Goal: Task Accomplishment & Management: Complete application form

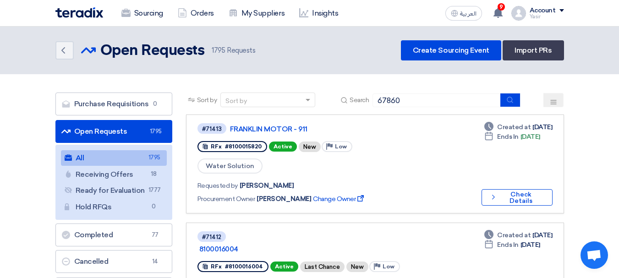
type input "67860"
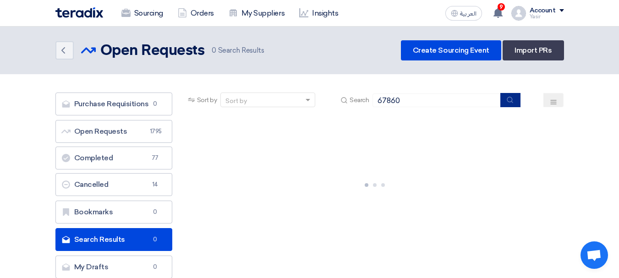
click at [513, 100] on icon "submit" at bounding box center [509, 99] width 7 height 7
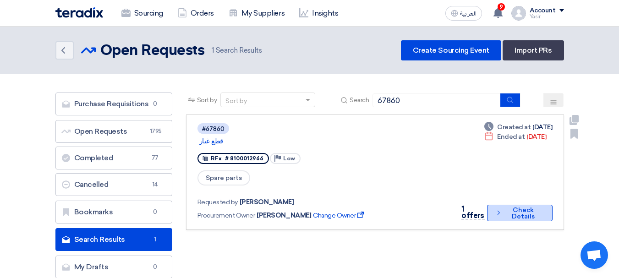
click at [527, 205] on button "Check details Check Details" at bounding box center [519, 213] width 65 height 16
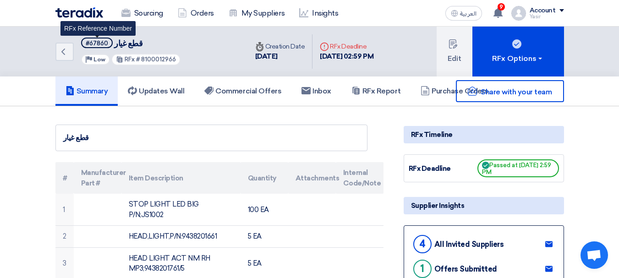
click at [102, 44] on div "#67860" at bounding box center [97, 43] width 22 height 6
copy div "67860"
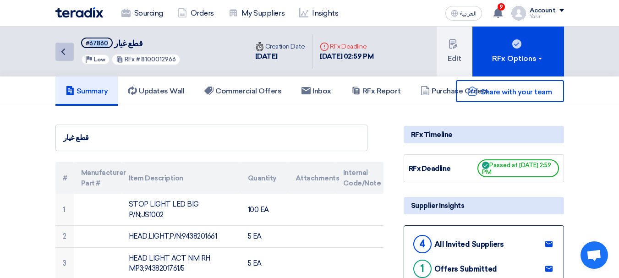
click at [64, 52] on icon "Back" at bounding box center [63, 51] width 11 height 11
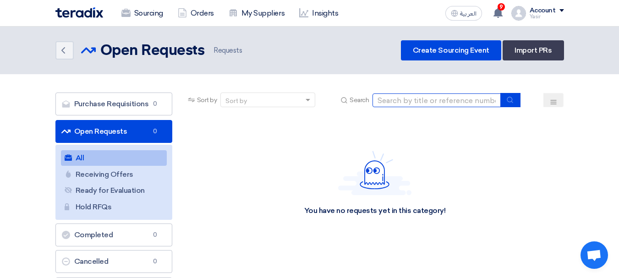
click at [421, 106] on input at bounding box center [436, 100] width 128 height 14
paste input "8100015992"
type input "8100015992"
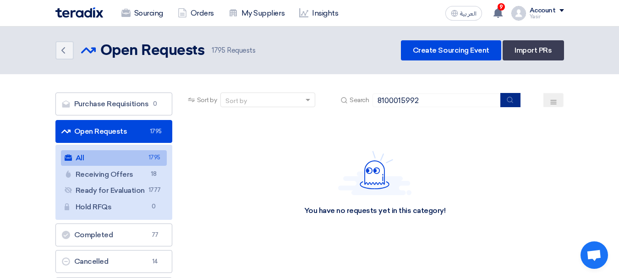
click at [516, 105] on button "submit" at bounding box center [510, 100] width 20 height 14
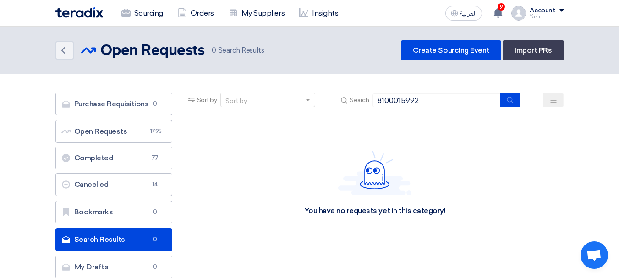
click at [456, 60] on header "Back Open Requests Open Requests 0" at bounding box center [309, 51] width 619 height 48
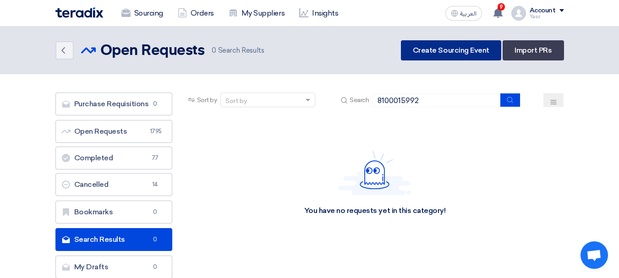
click at [455, 54] on link "Create Sourcing Event" at bounding box center [451, 50] width 100 height 20
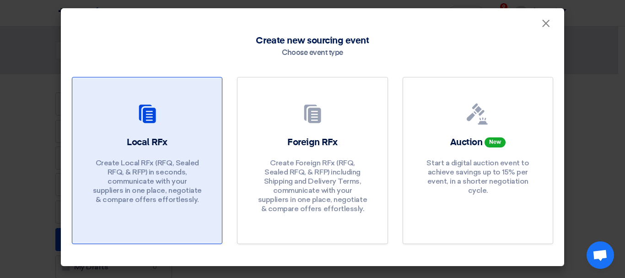
click at [159, 128] on div at bounding box center [147, 116] width 128 height 26
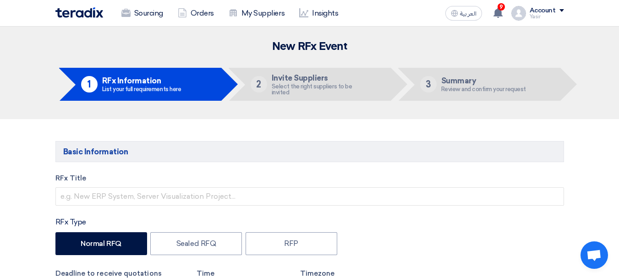
scroll to position [92, 0]
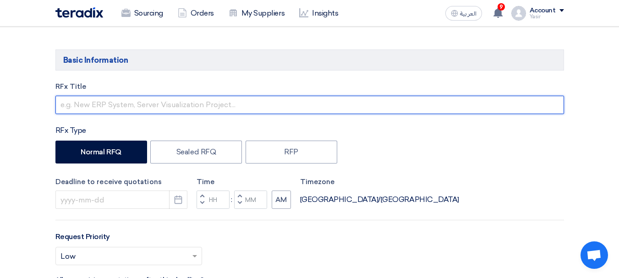
click at [177, 103] on input "text" at bounding box center [309, 105] width 508 height 18
paste input "8100015992"
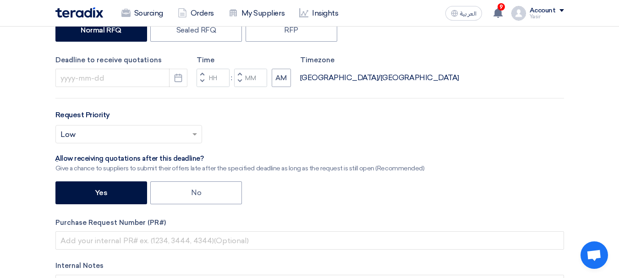
scroll to position [229, 0]
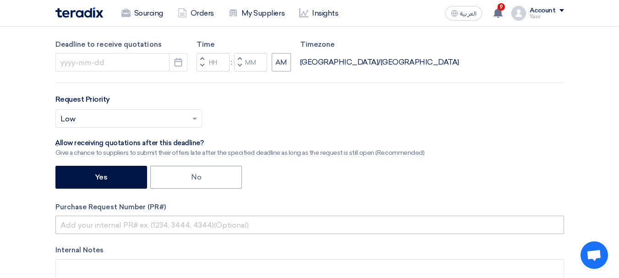
type input "8100015992"
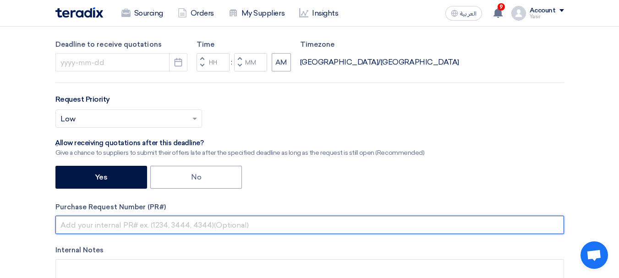
click at [140, 221] on input "text" at bounding box center [309, 225] width 508 height 18
paste input "8100015992"
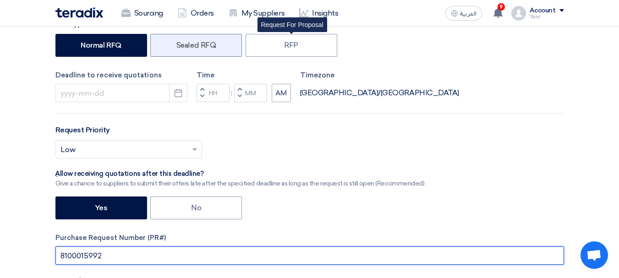
scroll to position [183, 0]
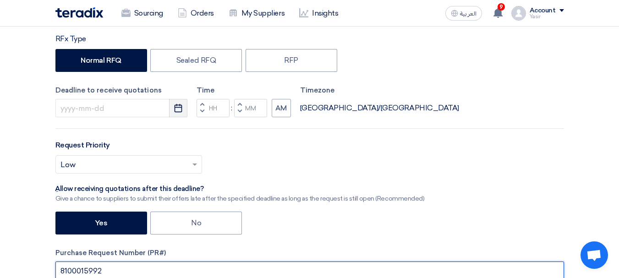
type input "8100015992"
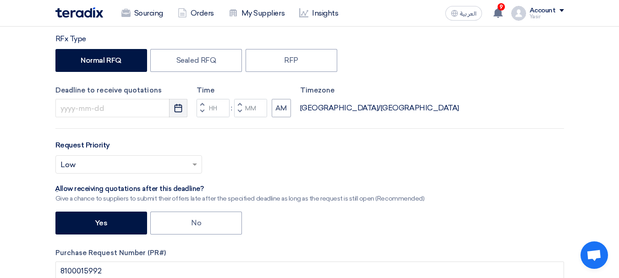
click at [179, 109] on icon "Pick a date" at bounding box center [178, 107] width 9 height 9
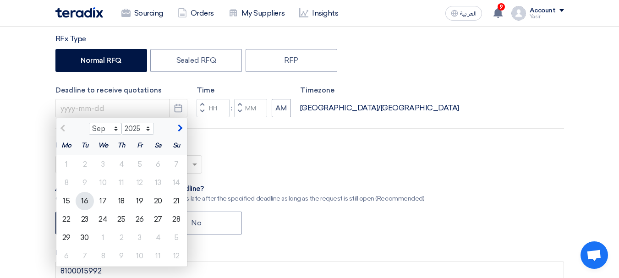
click at [80, 203] on div "16" at bounding box center [85, 201] width 18 height 18
type input "[DATE]"
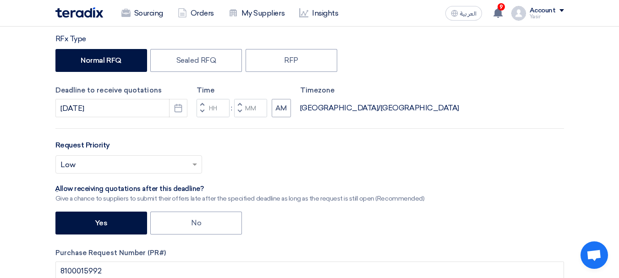
click at [203, 113] on button "Decrement hours" at bounding box center [201, 111] width 11 height 11
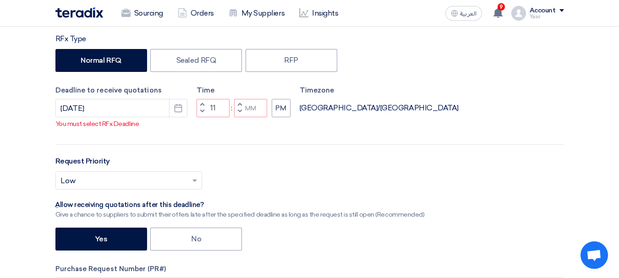
click at [240, 114] on span "button" at bounding box center [239, 111] width 3 height 5
type input "10"
type input "59"
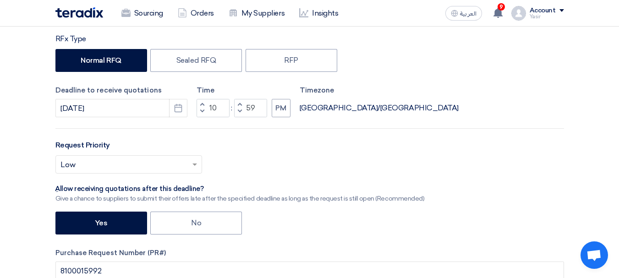
click at [202, 104] on span "button" at bounding box center [201, 104] width 3 height 5
type input "11"
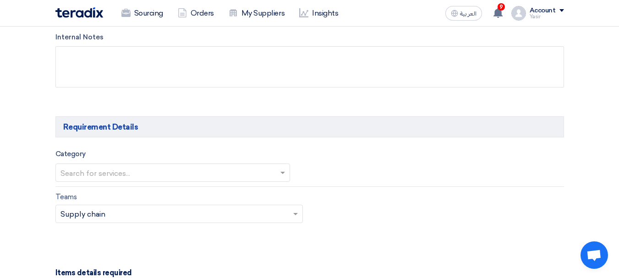
scroll to position [458, 0]
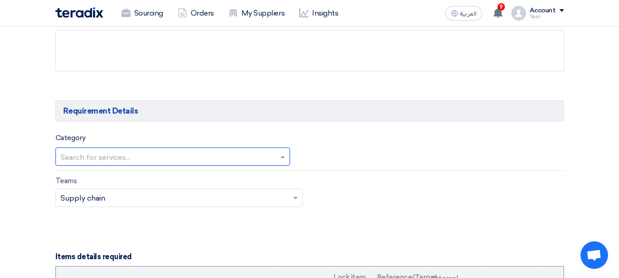
click at [240, 151] on input "text" at bounding box center [167, 157] width 215 height 15
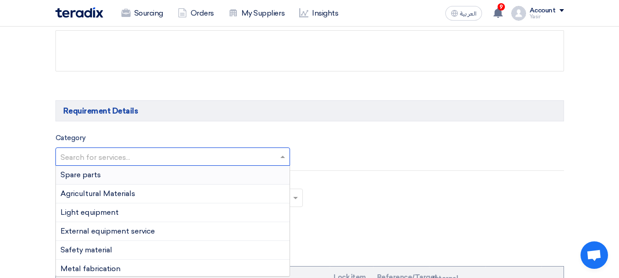
click at [160, 176] on div "Spare parts" at bounding box center [172, 175] width 233 height 19
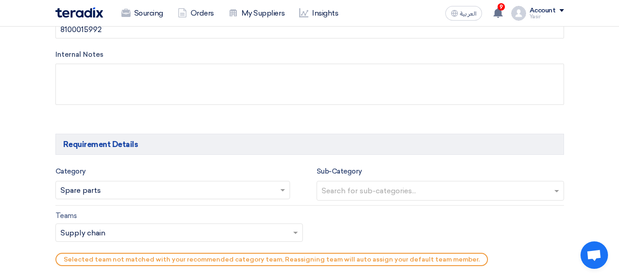
scroll to position [504, 0]
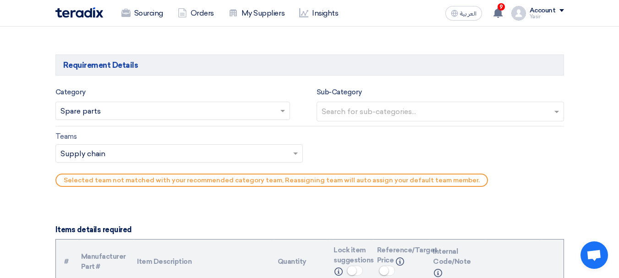
click at [396, 114] on input "text" at bounding box center [440, 112] width 239 height 15
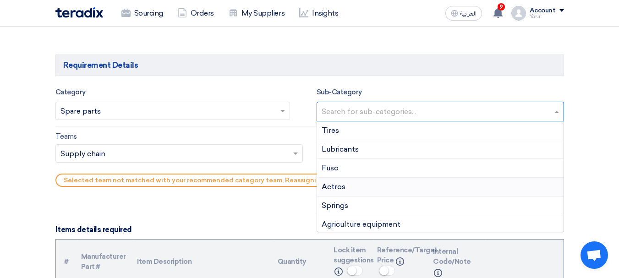
click at [337, 194] on div "Actros" at bounding box center [440, 187] width 246 height 19
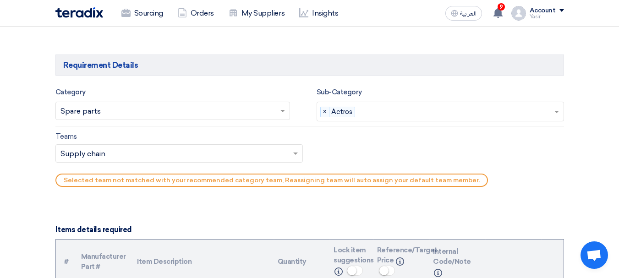
click at [136, 156] on input "text" at bounding box center [174, 154] width 228 height 15
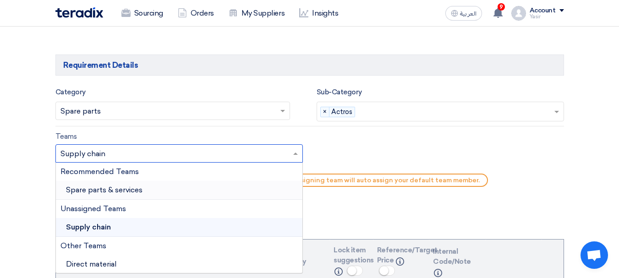
click at [107, 192] on span "Spare parts & services" at bounding box center [104, 189] width 76 height 9
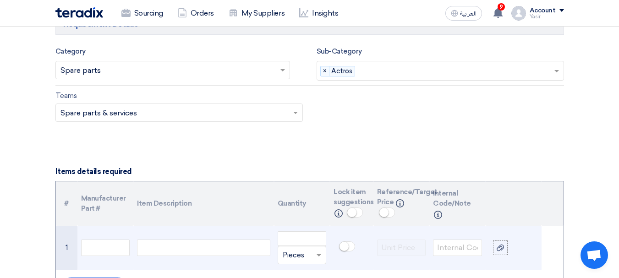
scroll to position [595, 0]
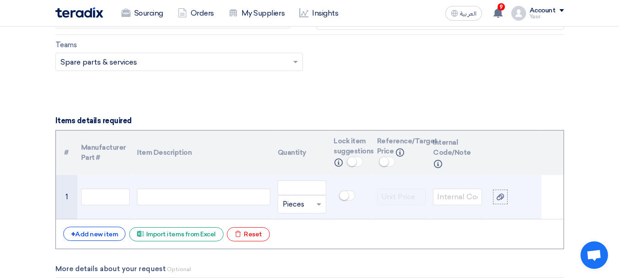
click at [193, 186] on td at bounding box center [203, 197] width 140 height 44
click at [125, 196] on input "text" at bounding box center [105, 197] width 49 height 16
click at [191, 196] on div at bounding box center [203, 197] width 133 height 16
paste div
click at [308, 192] on input "number" at bounding box center [301, 187] width 49 height 15
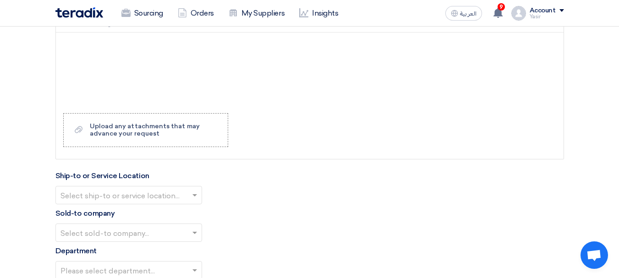
scroll to position [916, 0]
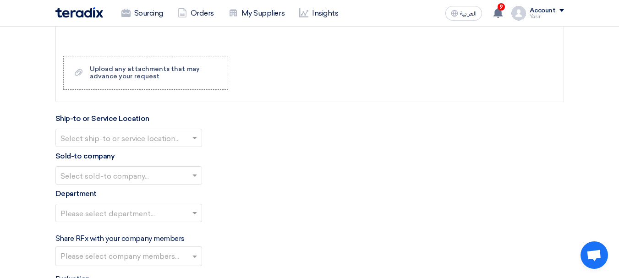
type input "8"
click at [121, 136] on input "text" at bounding box center [123, 138] width 127 height 15
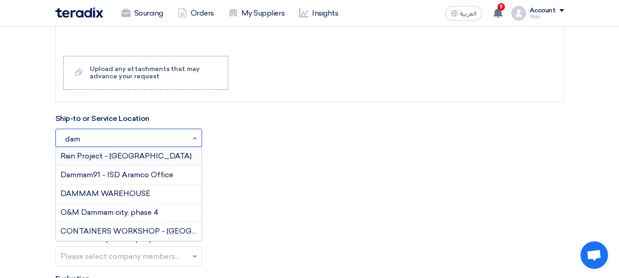
type input "damm"
click at [101, 199] on div "DAMMAM WAREHOUSE" at bounding box center [129, 194] width 146 height 19
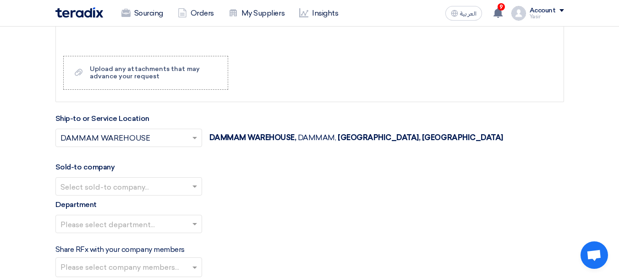
click at [91, 183] on input "text" at bounding box center [123, 187] width 127 height 15
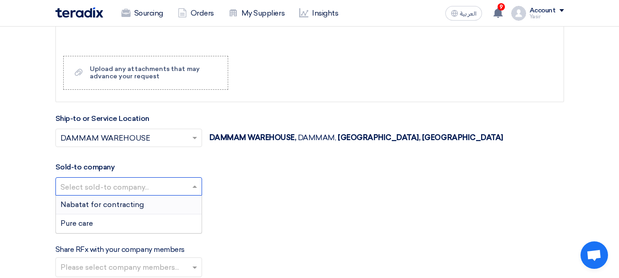
click at [125, 201] on span "Nabatat for contracting" at bounding box center [101, 204] width 83 height 9
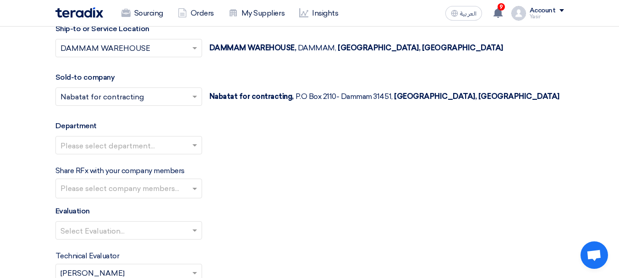
scroll to position [1007, 0]
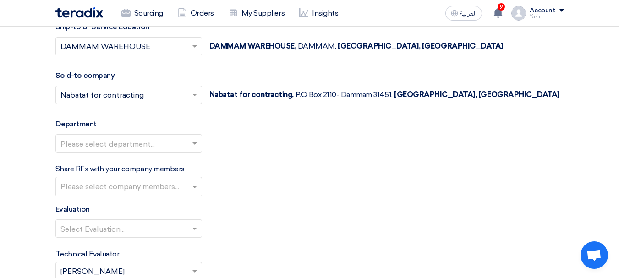
click at [130, 140] on input "text" at bounding box center [123, 144] width 127 height 15
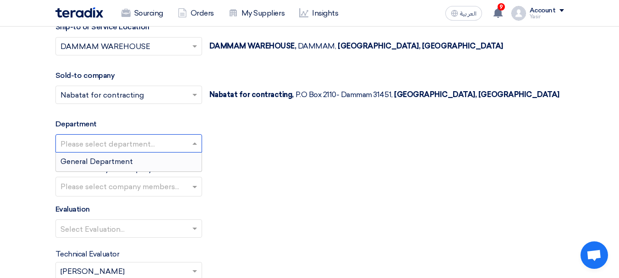
click at [105, 159] on span "General Department" at bounding box center [96, 161] width 72 height 9
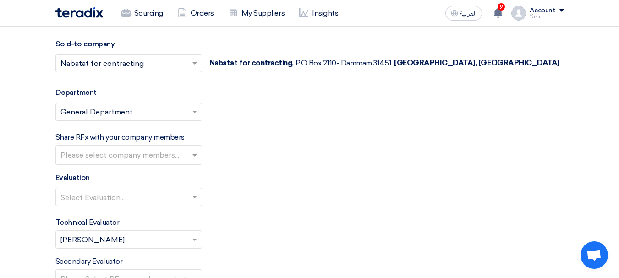
scroll to position [1053, 0]
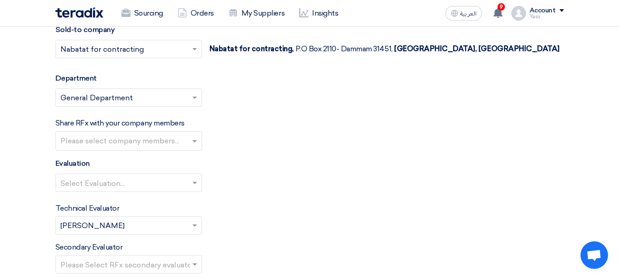
click at [152, 182] on input "text" at bounding box center [123, 183] width 127 height 15
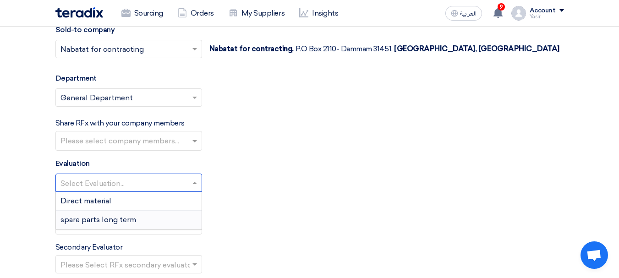
click at [87, 222] on span "spare parts long term" at bounding box center [98, 219] width 76 height 9
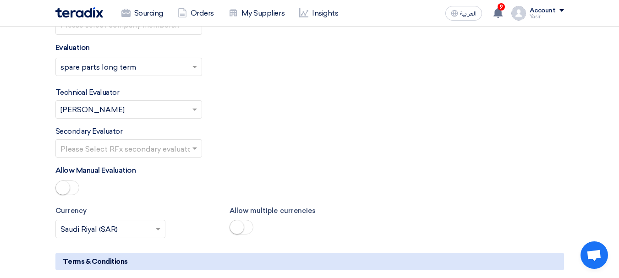
scroll to position [1236, 0]
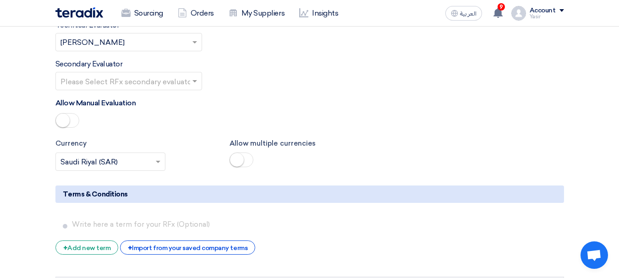
click at [177, 77] on input "text" at bounding box center [123, 82] width 127 height 15
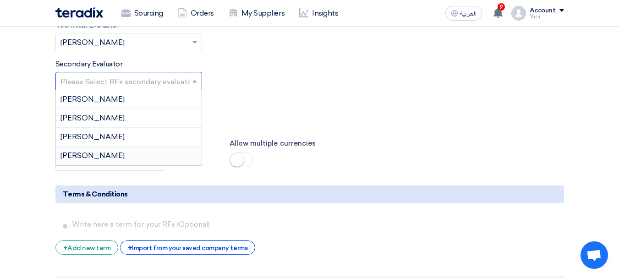
click at [87, 152] on span "[PERSON_NAME]" at bounding box center [92, 155] width 64 height 9
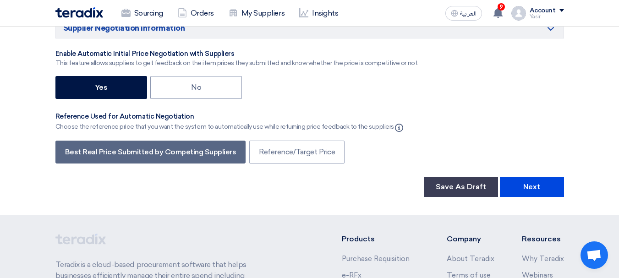
scroll to position [1557, 0]
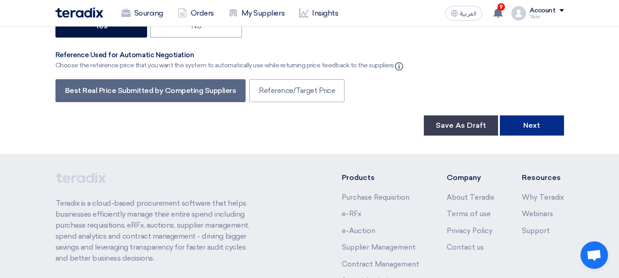
click at [538, 133] on button "Next" at bounding box center [531, 125] width 64 height 20
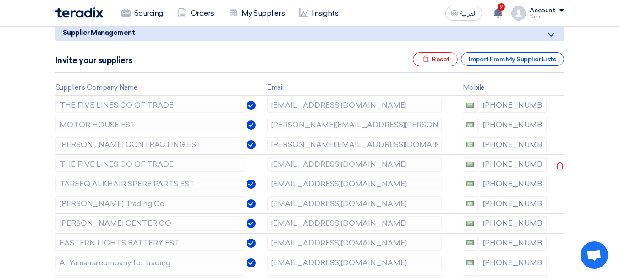
scroll to position [137, 0]
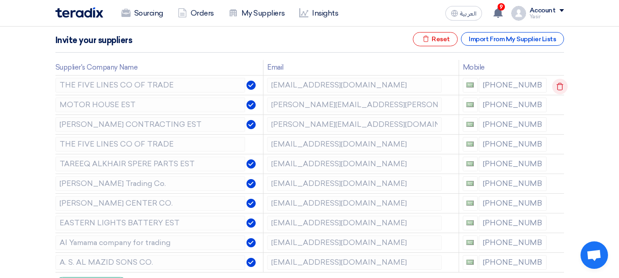
click at [554, 85] on icon at bounding box center [560, 87] width 16 height 16
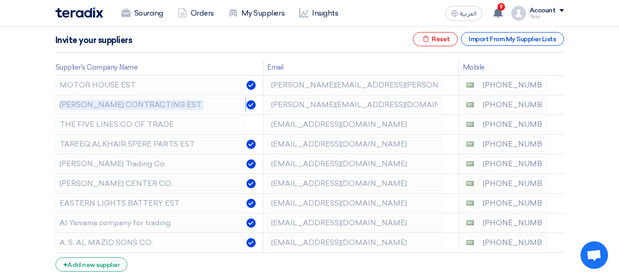
click at [0, 0] on icon at bounding box center [0, 0] width 0 height 0
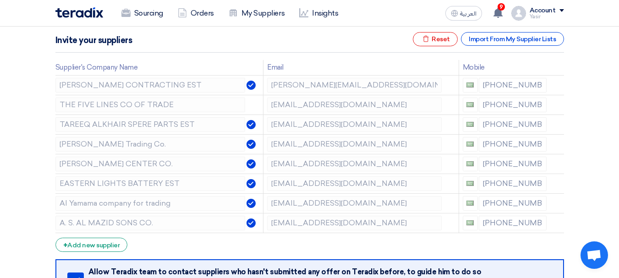
click at [0, 0] on icon at bounding box center [0, 0] width 0 height 0
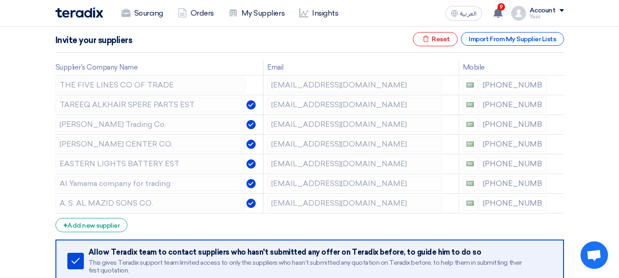
click at [0, 0] on icon at bounding box center [0, 0] width 0 height 0
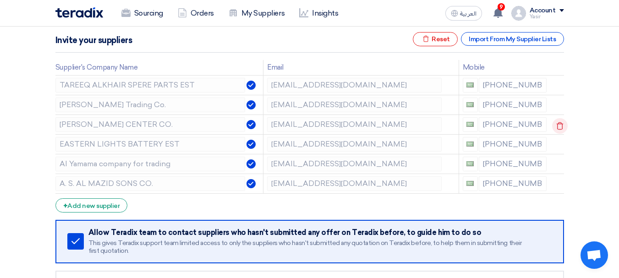
click at [558, 121] on icon at bounding box center [560, 126] width 16 height 16
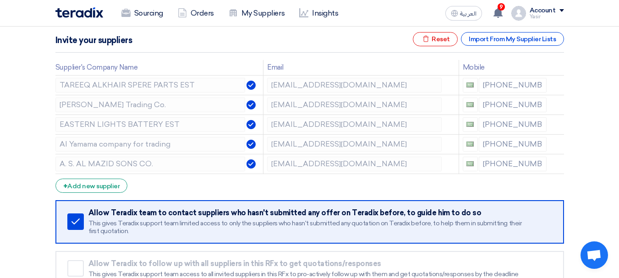
click at [0, 0] on icon at bounding box center [0, 0] width 0 height 0
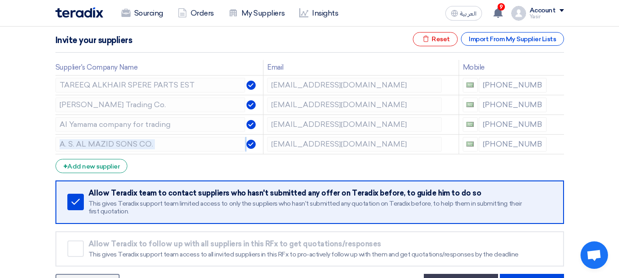
click at [0, 0] on icon at bounding box center [0, 0] width 0 height 0
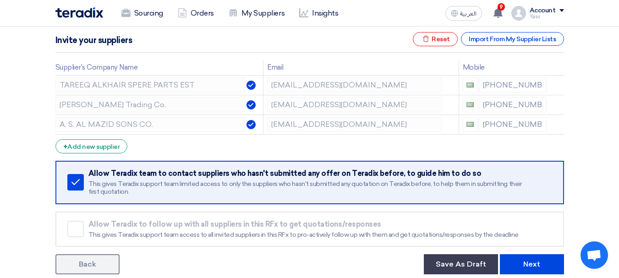
click at [0, 0] on icon at bounding box center [0, 0] width 0 height 0
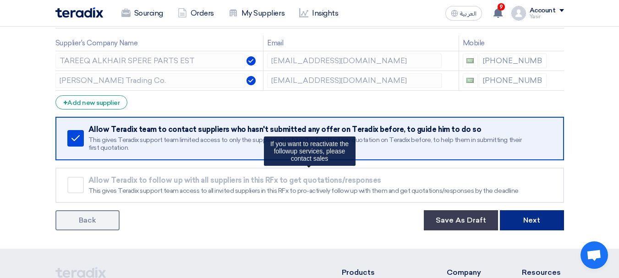
scroll to position [183, 0]
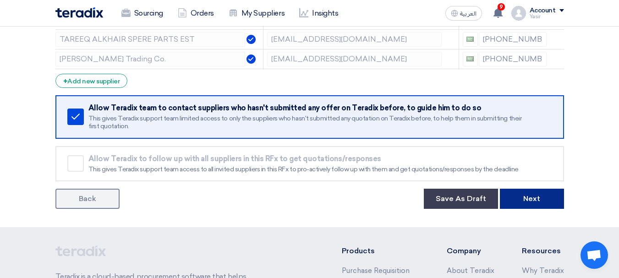
click at [534, 204] on button "Next" at bounding box center [531, 199] width 64 height 20
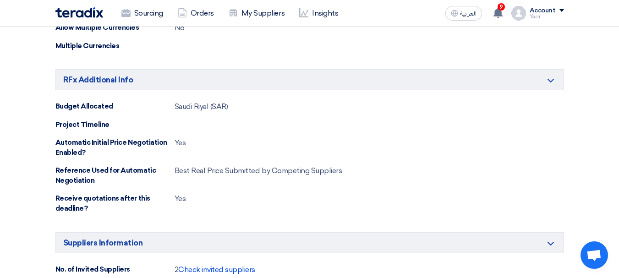
scroll to position [458, 0]
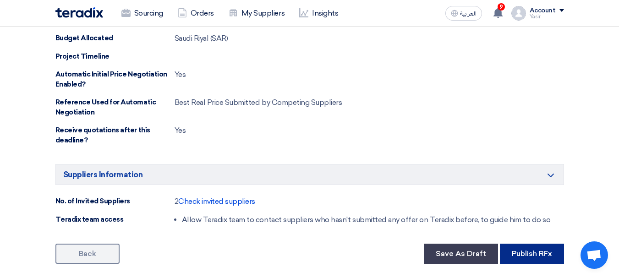
click at [525, 260] on button "Publish RFx" at bounding box center [531, 254] width 64 height 20
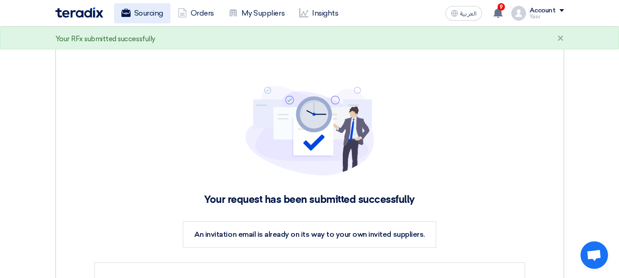
click at [154, 17] on link "Sourcing" at bounding box center [142, 13] width 56 height 20
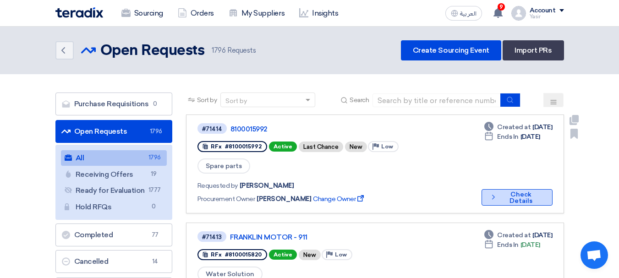
click at [521, 189] on button "Check details Check Details" at bounding box center [516, 197] width 71 height 16
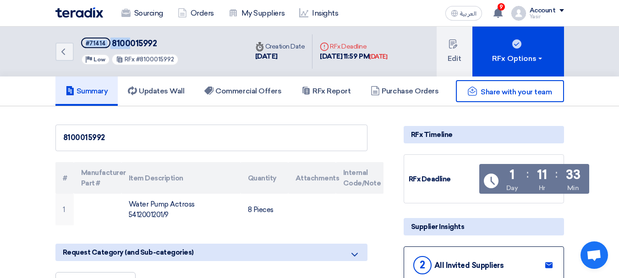
drag, startPoint x: 83, startPoint y: 42, endPoint x: 130, endPoint y: 47, distance: 46.5
click at [130, 47] on h5 "#71414 8100015992" at bounding box center [130, 43] width 98 height 11
click at [88, 41] on div "#71414" at bounding box center [96, 43] width 20 height 6
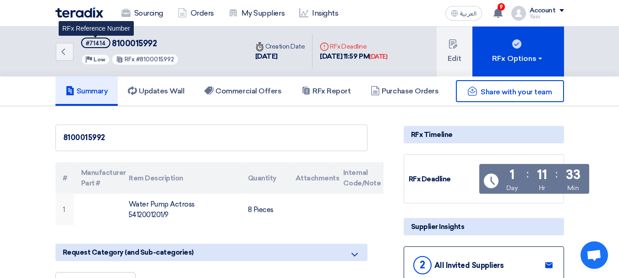
click at [88, 41] on div "#71414" at bounding box center [96, 43] width 20 height 6
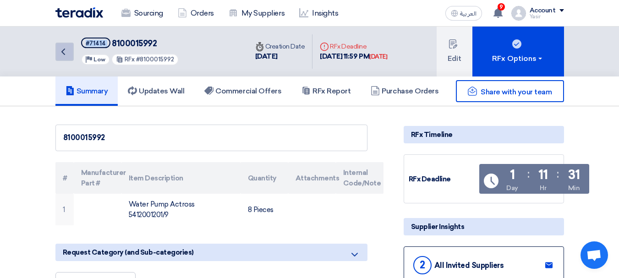
click at [70, 49] on link "Back" at bounding box center [64, 52] width 18 height 18
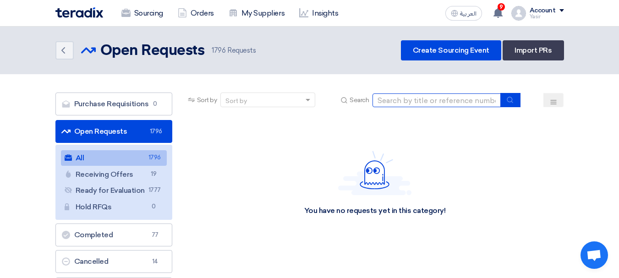
click at [429, 105] on input at bounding box center [436, 100] width 128 height 14
paste input "8100015948"
type input "8100015948"
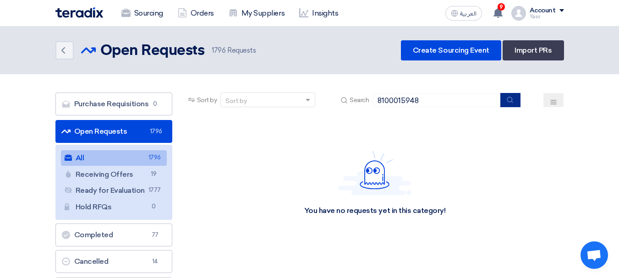
click at [510, 101] on icon "submit" at bounding box center [509, 99] width 7 height 7
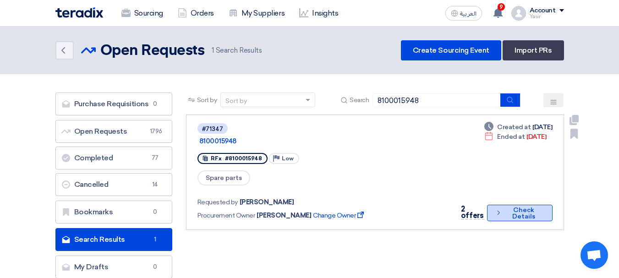
click at [519, 205] on button "Check details Check Details" at bounding box center [519, 213] width 65 height 16
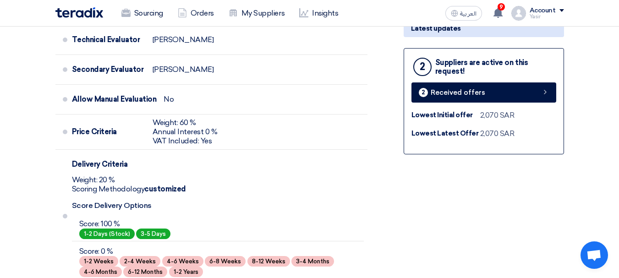
scroll to position [320, 0]
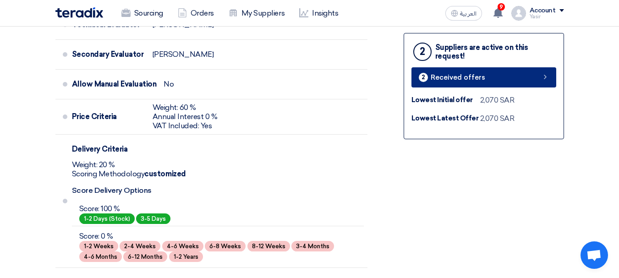
click at [542, 81] on link "2 Received offers" at bounding box center [483, 77] width 145 height 20
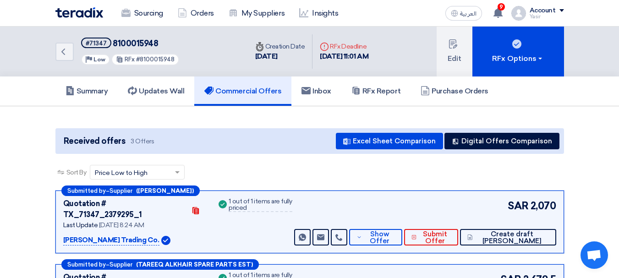
scroll to position [92, 0]
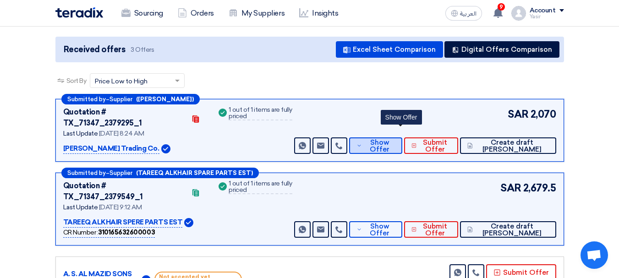
click at [394, 139] on span "Show Offer" at bounding box center [379, 146] width 30 height 14
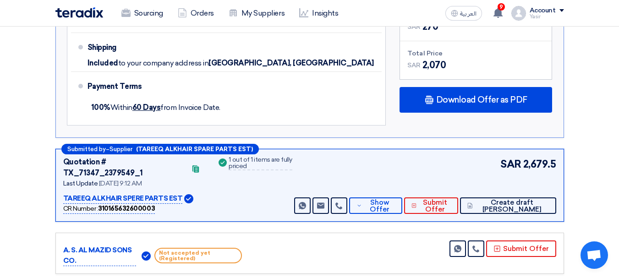
scroll to position [549, 0]
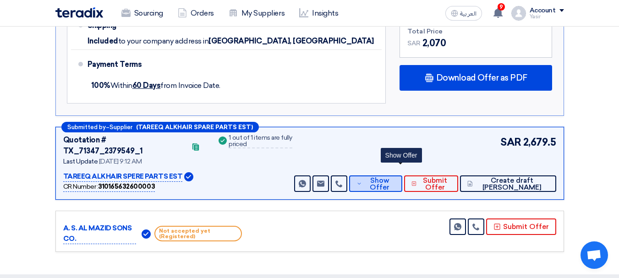
click at [394, 177] on span "Show Offer" at bounding box center [379, 184] width 30 height 14
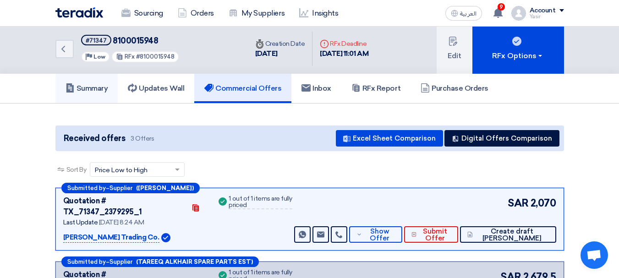
scroll to position [0, 0]
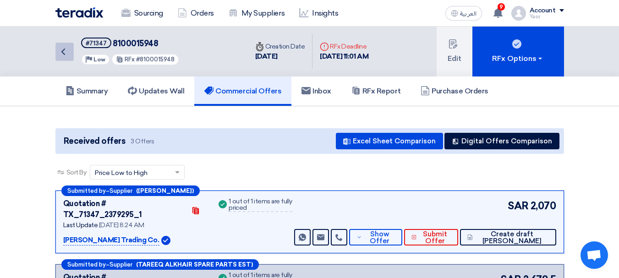
click at [66, 52] on icon "Back" at bounding box center [63, 51] width 11 height 11
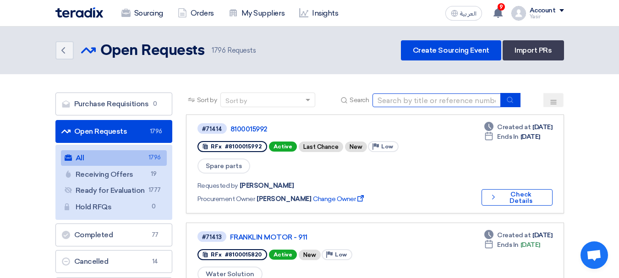
click at [427, 103] on input at bounding box center [436, 100] width 128 height 14
paste input "8100015971"
type input "8100015971"
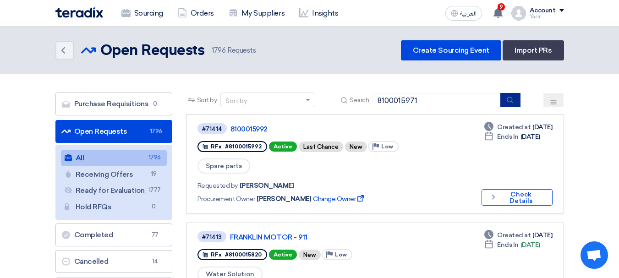
click at [511, 95] on button "submit" at bounding box center [510, 100] width 20 height 14
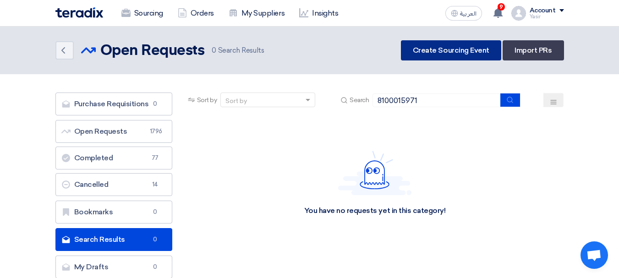
click at [439, 48] on link "Create Sourcing Event" at bounding box center [451, 50] width 100 height 20
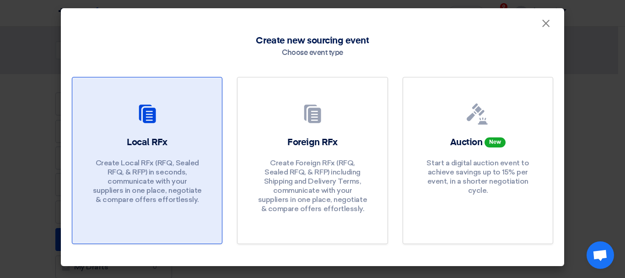
click at [156, 150] on div "Local RFx Create Local RFx (RFQ, Sealed RFQ, & RFP) in seconds, communicate wit…" at bounding box center [147, 172] width 128 height 73
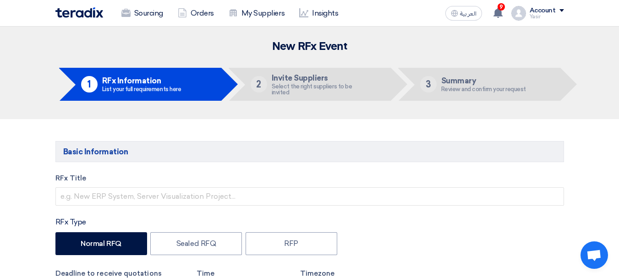
scroll to position [46, 0]
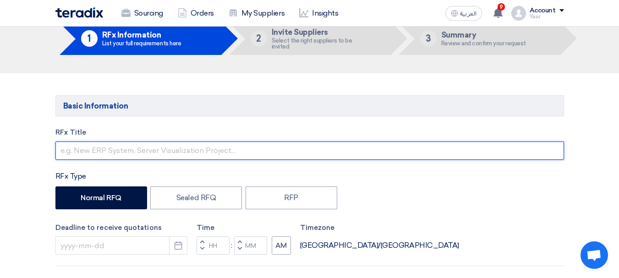
click at [176, 150] on input "text" at bounding box center [309, 150] width 508 height 18
paste input "8100015971"
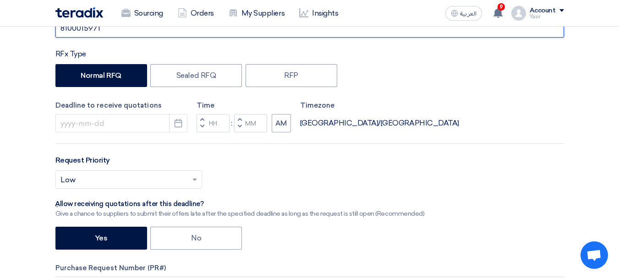
scroll to position [229, 0]
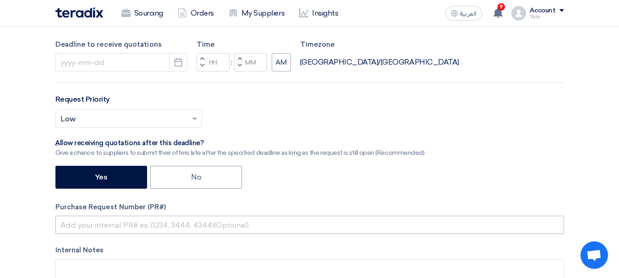
type input "8100015971"
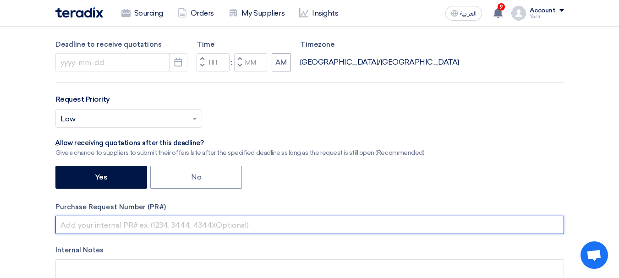
click at [125, 217] on input "text" at bounding box center [309, 225] width 508 height 18
paste input "8100015971"
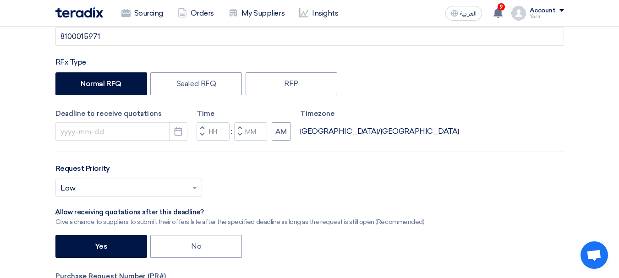
scroll to position [137, 0]
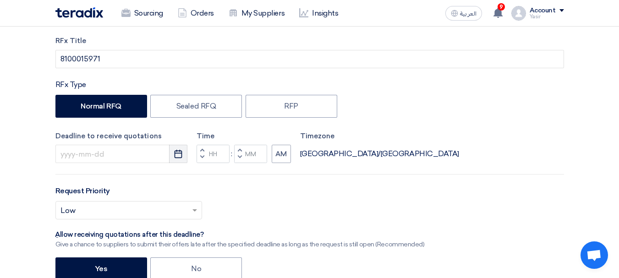
type input "8100015971"
click at [179, 149] on button "Pick a date" at bounding box center [178, 154] width 18 height 18
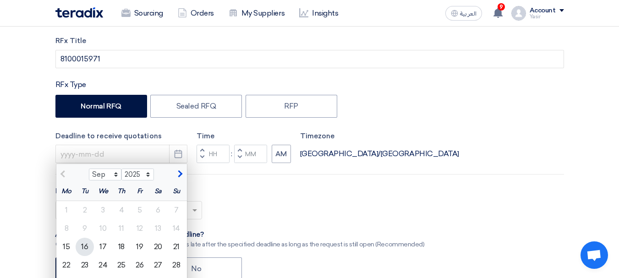
click at [79, 247] on div "16" at bounding box center [85, 247] width 18 height 18
type input "[DATE]"
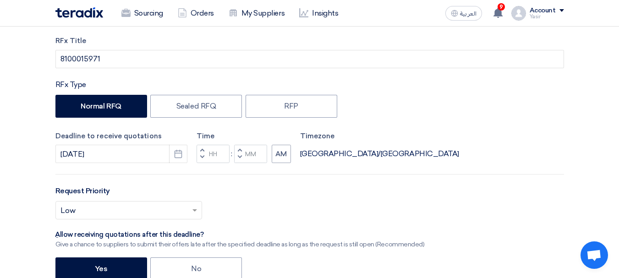
click at [202, 157] on span "button" at bounding box center [201, 156] width 3 height 5
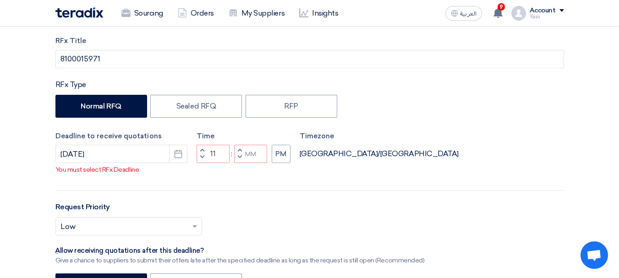
click at [241, 160] on span "button" at bounding box center [239, 156] width 3 height 5
type input "10"
type input "59"
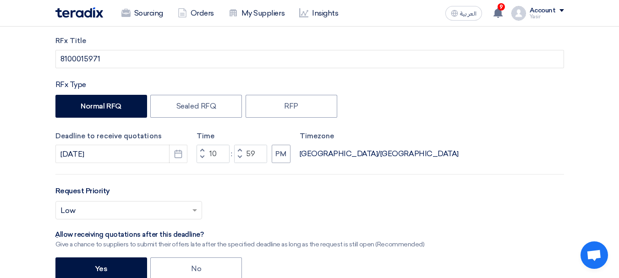
click at [201, 150] on span "button" at bounding box center [201, 149] width 3 height 5
type input "11"
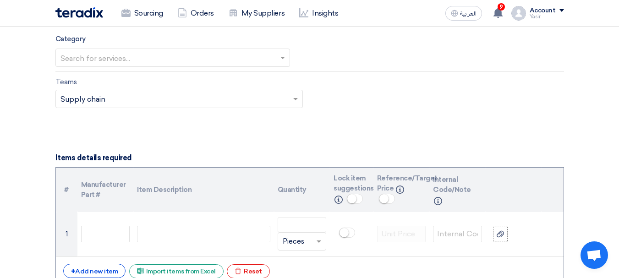
scroll to position [595, 0]
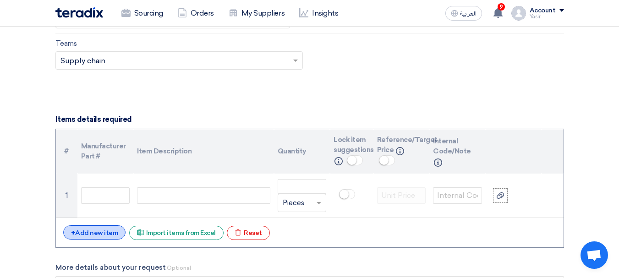
click at [105, 232] on div "+ Add new item" at bounding box center [94, 232] width 63 height 14
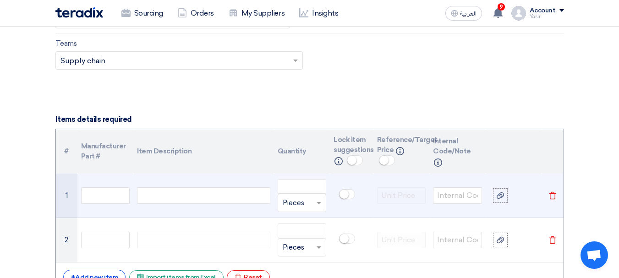
click at [207, 192] on div at bounding box center [203, 195] width 133 height 16
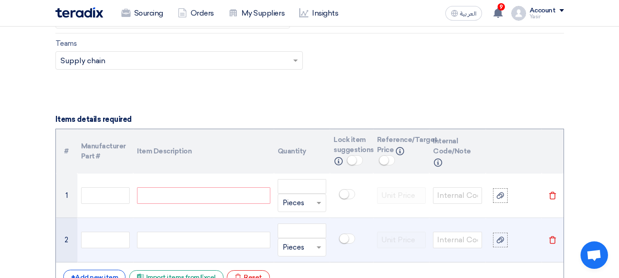
click at [196, 233] on div at bounding box center [203, 240] width 133 height 16
click at [194, 243] on div at bounding box center [203, 240] width 133 height 16
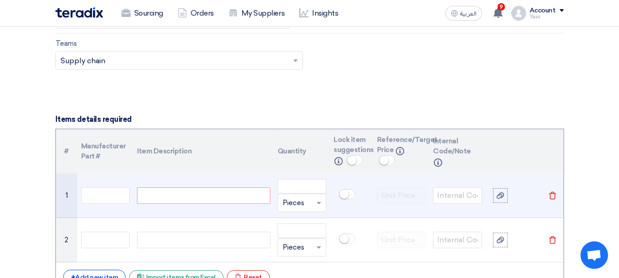
click at [199, 186] on td at bounding box center [203, 196] width 140 height 44
click at [229, 195] on div at bounding box center [203, 195] width 133 height 16
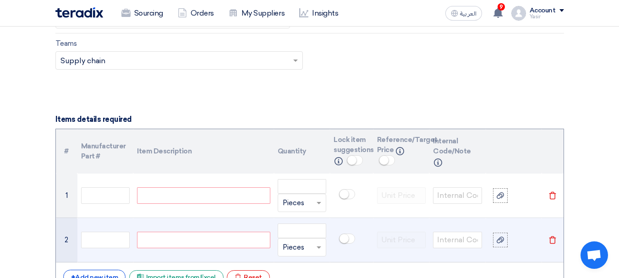
paste div
click at [219, 233] on div at bounding box center [203, 240] width 133 height 16
paste div
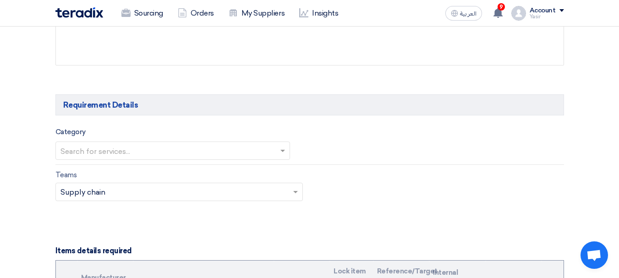
scroll to position [454, 0]
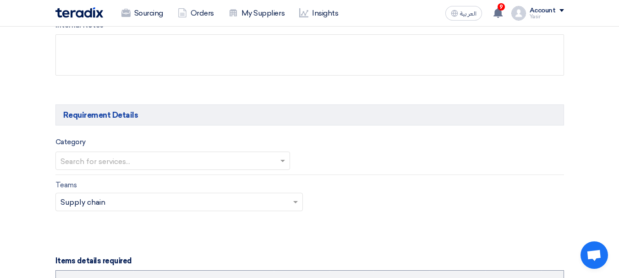
click at [223, 155] on input "text" at bounding box center [167, 161] width 215 height 15
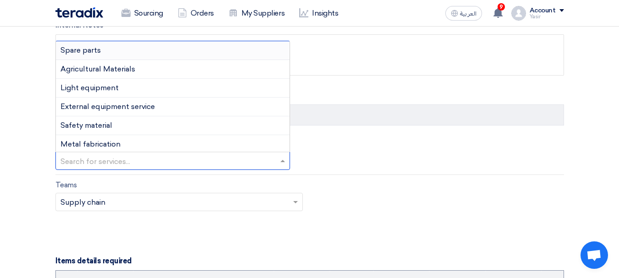
click at [71, 49] on span "Spare parts" at bounding box center [80, 50] width 40 height 9
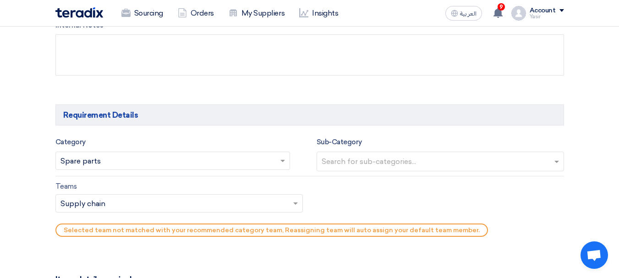
click at [372, 154] on div at bounding box center [436, 162] width 232 height 16
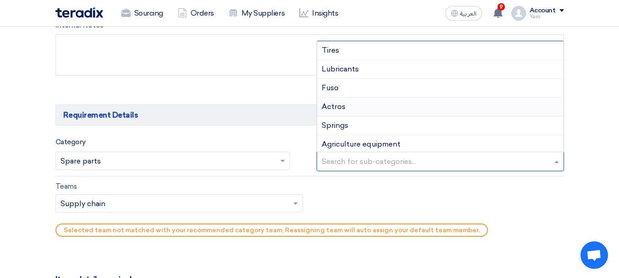
type input "a"
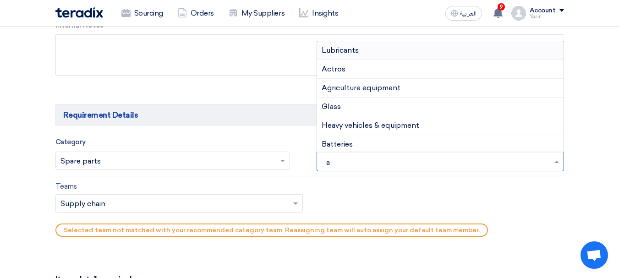
click at [338, 64] on div "Actros" at bounding box center [440, 69] width 246 height 19
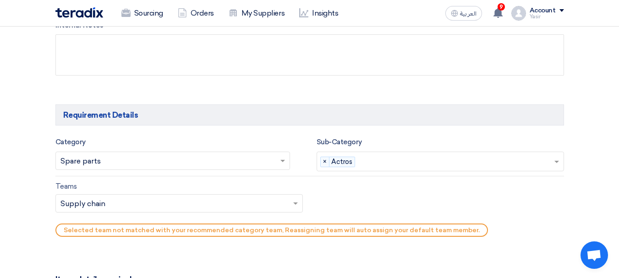
type input "n"
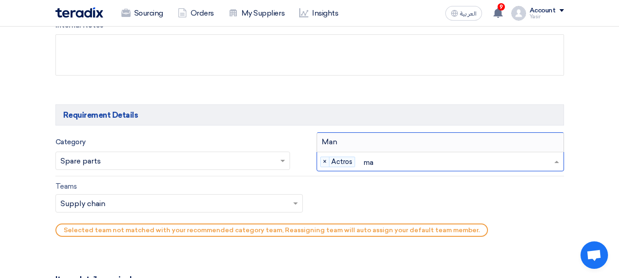
type input "m"
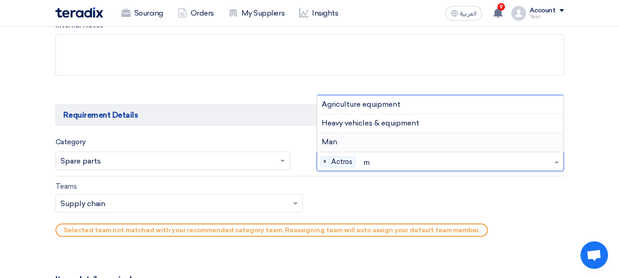
click at [322, 141] on span "Man" at bounding box center [329, 141] width 16 height 9
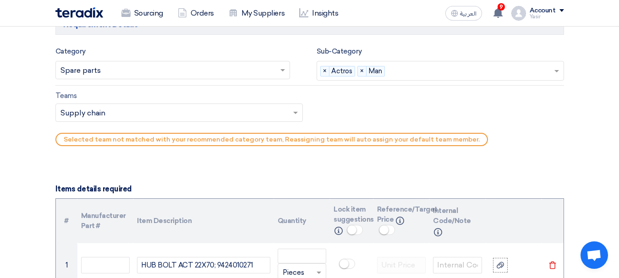
scroll to position [545, 0]
click at [165, 111] on input "text" at bounding box center [174, 112] width 228 height 15
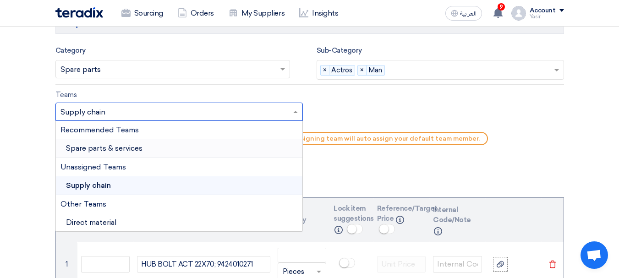
click at [103, 148] on span "Spare parts & services" at bounding box center [104, 148] width 76 height 9
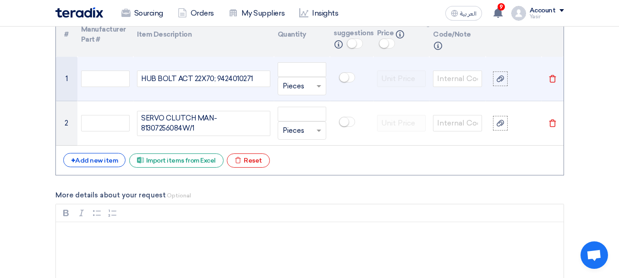
scroll to position [728, 0]
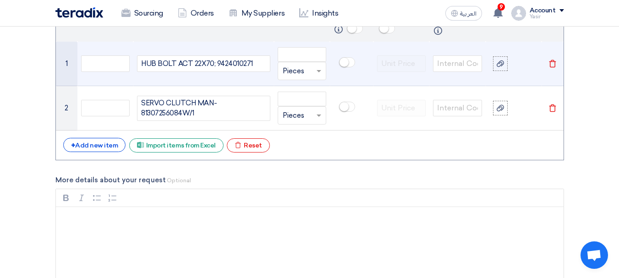
click at [343, 60] on small at bounding box center [343, 62] width 9 height 9
click at [348, 63] on small at bounding box center [349, 62] width 9 height 9
click at [316, 65] on div at bounding box center [302, 71] width 48 height 15
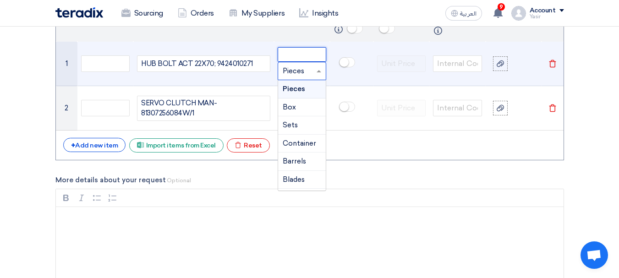
click at [288, 49] on input "number" at bounding box center [301, 54] width 49 height 15
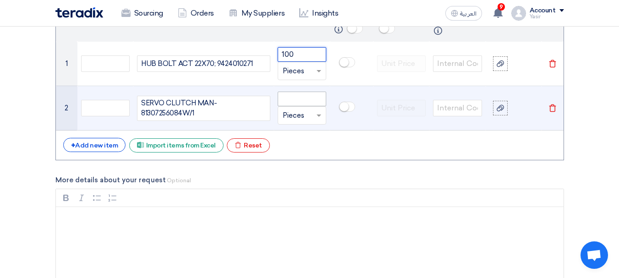
type input "100"
click at [299, 103] on input "number" at bounding box center [301, 99] width 49 height 15
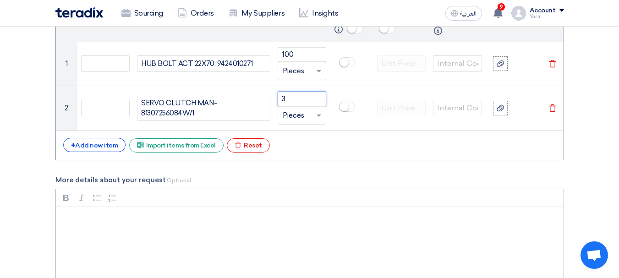
type input "3"
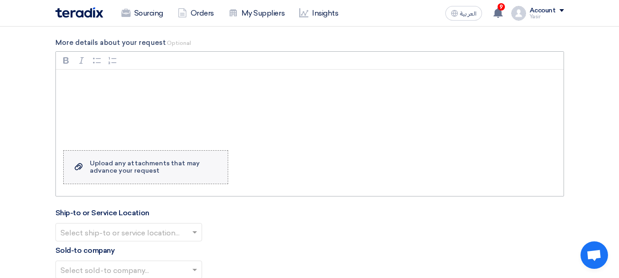
click at [153, 173] on div "Upload any attachments that may advance your request" at bounding box center [154, 167] width 129 height 15
click at [0, 0] on input "Upload a file Upload any attachments that may advance your request" at bounding box center [0, 0] width 0 height 0
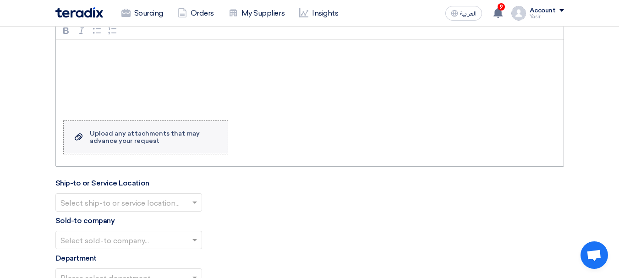
scroll to position [912, 0]
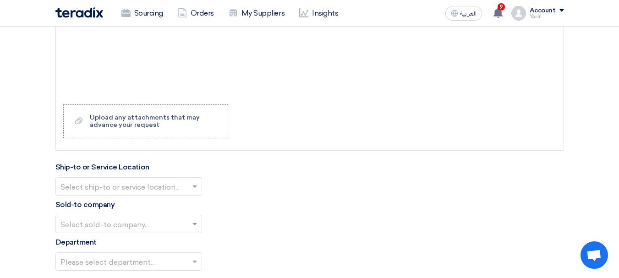
click at [97, 184] on input "text" at bounding box center [123, 187] width 127 height 15
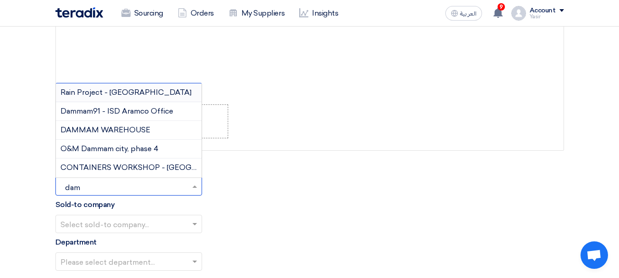
type input "damm"
click at [114, 130] on span "DAMMAM WAREHOUSE" at bounding box center [105, 129] width 90 height 9
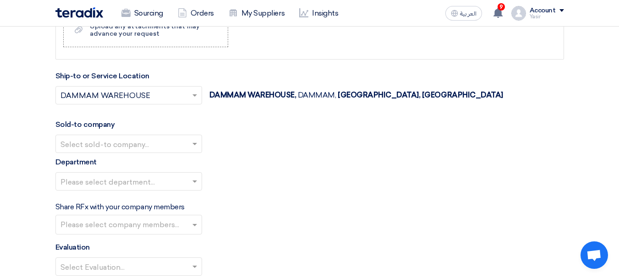
scroll to position [1003, 0]
click at [150, 147] on input "text" at bounding box center [123, 144] width 127 height 15
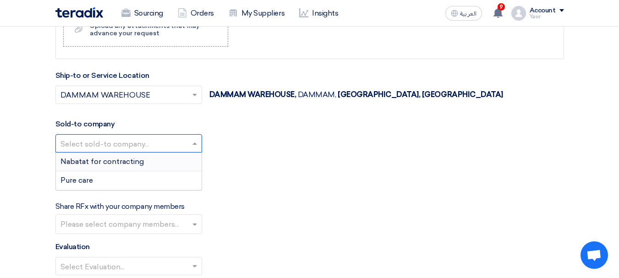
click at [110, 164] on span "Nabatat for contracting" at bounding box center [101, 161] width 83 height 9
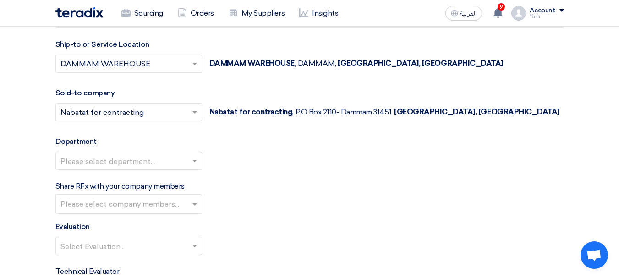
scroll to position [1049, 0]
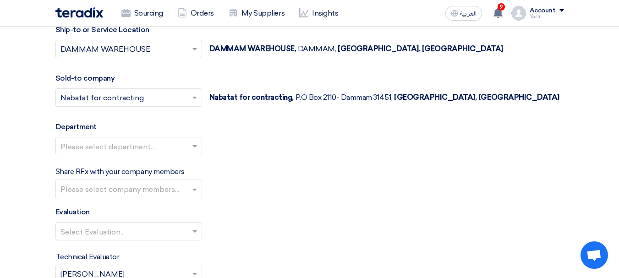
click at [165, 150] on input "text" at bounding box center [123, 147] width 127 height 15
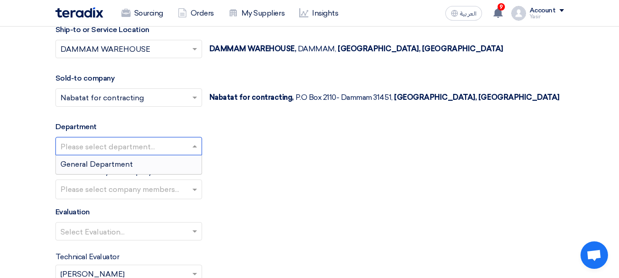
click at [139, 165] on div "General Department" at bounding box center [129, 164] width 146 height 18
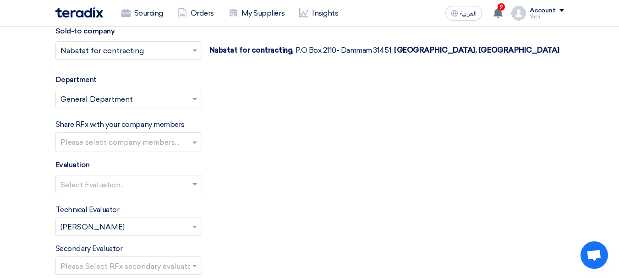
scroll to position [1140, 0]
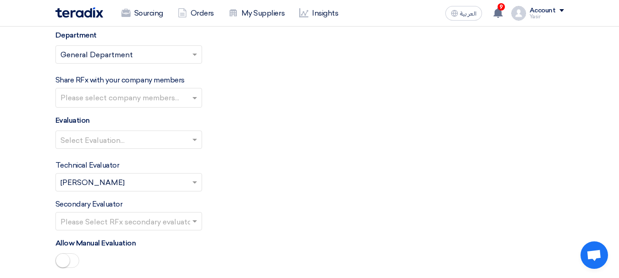
click at [173, 140] on input "text" at bounding box center [123, 140] width 127 height 15
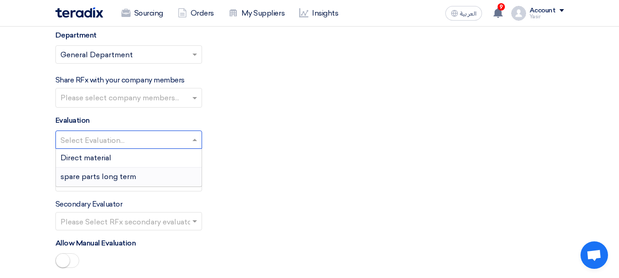
click at [114, 174] on span "spare parts long term" at bounding box center [98, 176] width 76 height 9
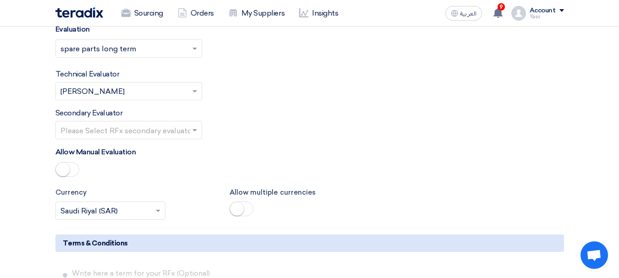
scroll to position [1232, 0]
click at [179, 137] on input "text" at bounding box center [123, 130] width 127 height 15
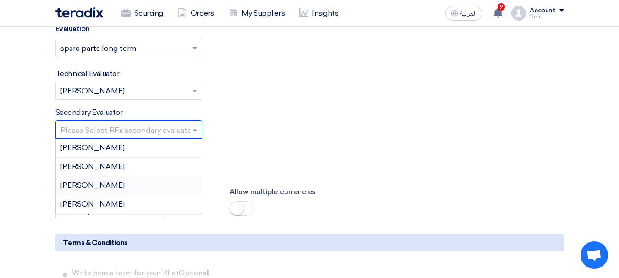
click at [102, 208] on div "[PERSON_NAME]" at bounding box center [129, 204] width 146 height 18
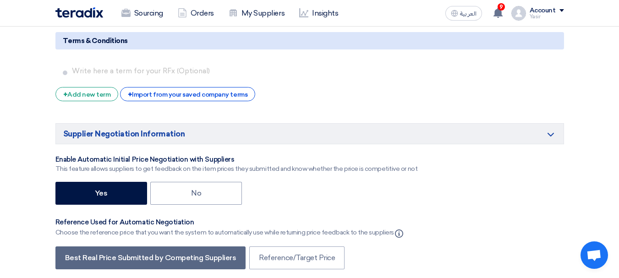
scroll to position [1507, 0]
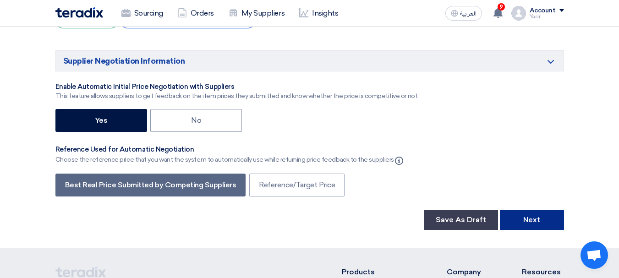
click at [536, 224] on button "Next" at bounding box center [531, 220] width 64 height 20
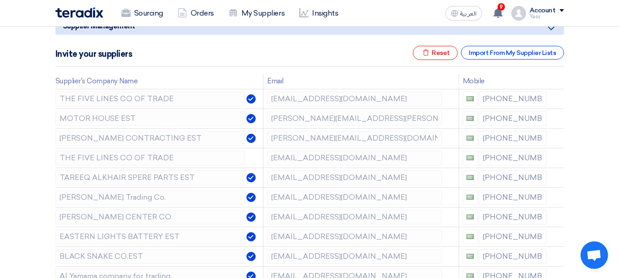
scroll to position [137, 0]
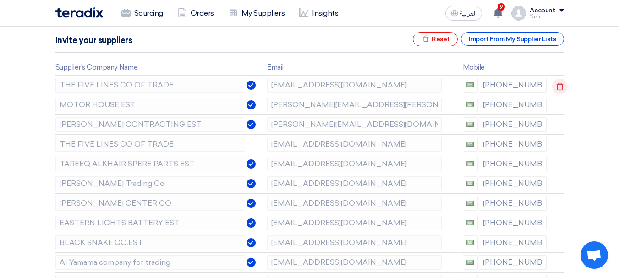
click at [561, 86] on use at bounding box center [559, 86] width 7 height 8
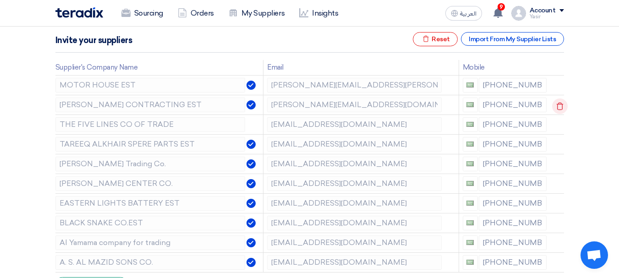
click at [0, 0] on use at bounding box center [0, 0] width 0 height 0
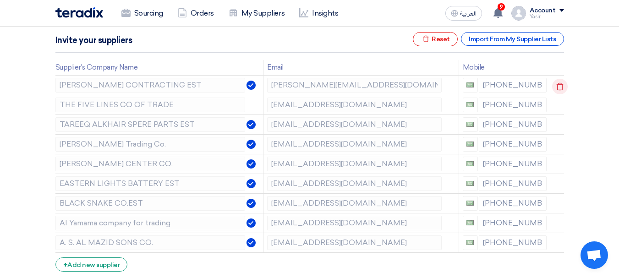
click at [559, 84] on use at bounding box center [559, 86] width 7 height 8
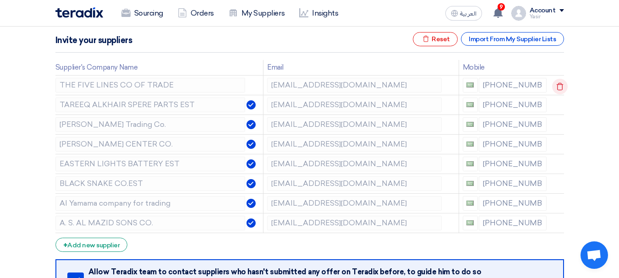
click at [559, 87] on icon at bounding box center [560, 87] width 16 height 16
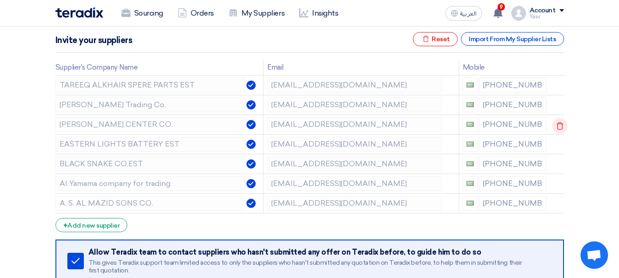
click at [563, 125] on icon at bounding box center [560, 126] width 16 height 16
click at [0, 0] on icon at bounding box center [0, 0] width 0 height 0
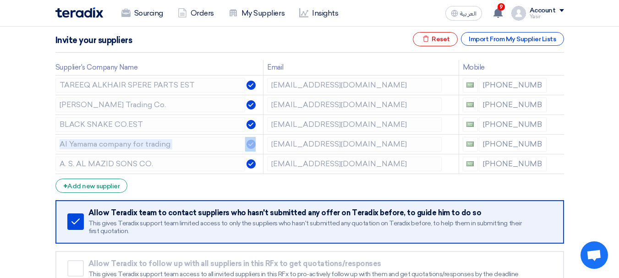
click at [0, 0] on icon at bounding box center [0, 0] width 0 height 0
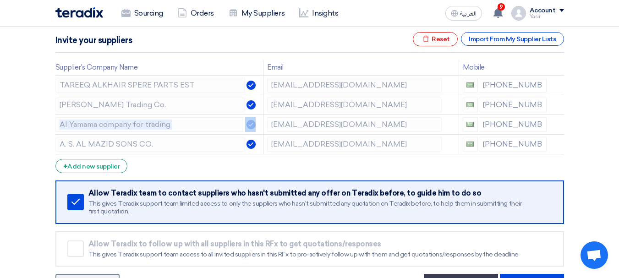
click at [0, 0] on icon at bounding box center [0, 0] width 0 height 0
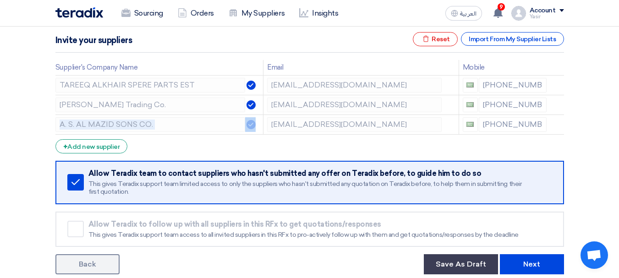
click at [0, 0] on icon at bounding box center [0, 0] width 0 height 0
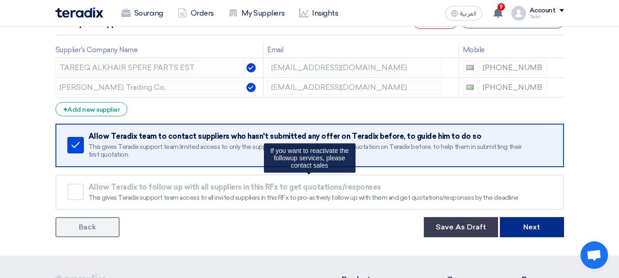
scroll to position [183, 0]
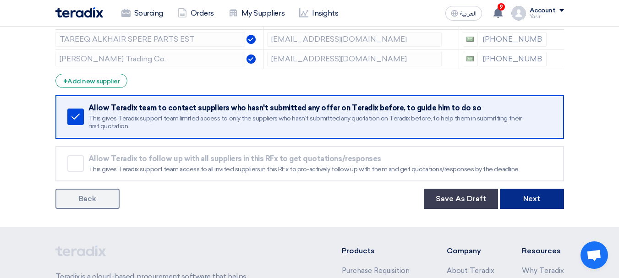
click at [531, 200] on button "Next" at bounding box center [531, 199] width 64 height 20
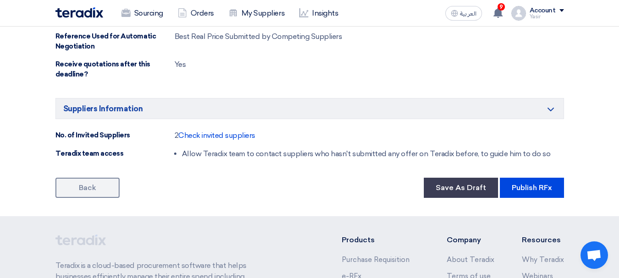
scroll to position [695, 0]
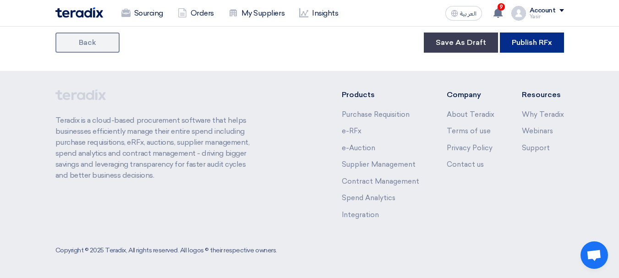
click at [533, 37] on button "Publish RFx" at bounding box center [531, 43] width 64 height 20
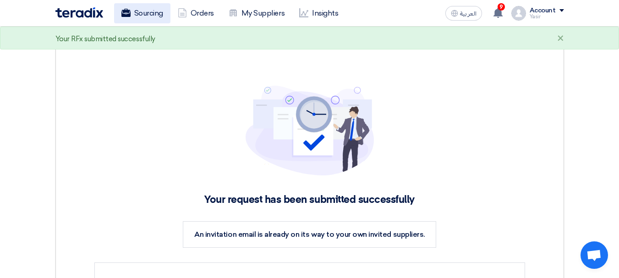
click at [156, 11] on link "Sourcing" at bounding box center [142, 13] width 56 height 20
